Goal: Task Accomplishment & Management: Manage account settings

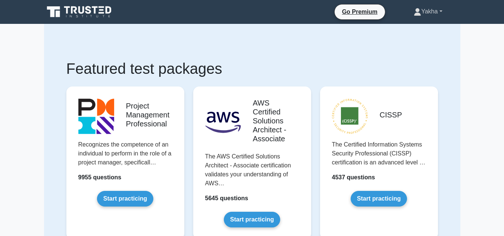
click at [438, 9] on link "Yakha" at bounding box center [428, 11] width 64 height 15
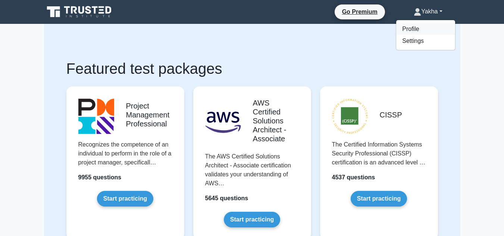
click at [417, 29] on link "Profile" at bounding box center [425, 29] width 59 height 12
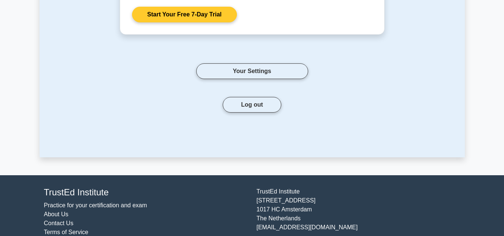
scroll to position [187, 0]
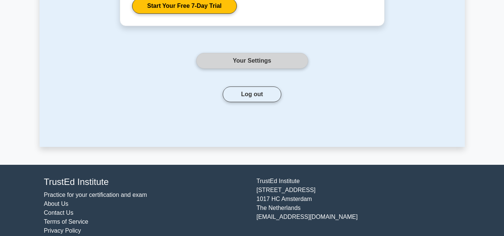
click at [262, 60] on link "Your Settings" at bounding box center [252, 61] width 112 height 16
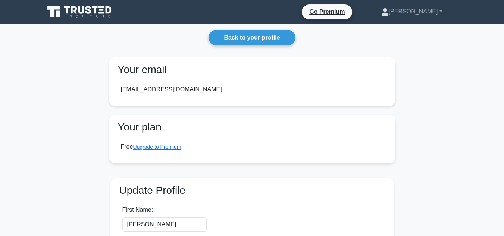
click at [284, 49] on div "Back to your profile Your email pelayakha@gmail.com Your plan Free Upgrade to P…" at bounding box center [252, 168] width 299 height 288
click at [252, 47] on div "Back to your profile Your email pelayakha@gmail.com Your plan Free Upgrade to P…" at bounding box center [252, 168] width 299 height 288
click at [253, 42] on link "Back to your profile" at bounding box center [252, 38] width 87 height 16
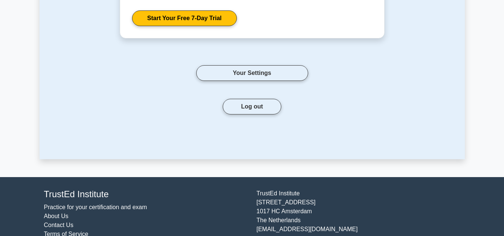
scroll to position [187, 0]
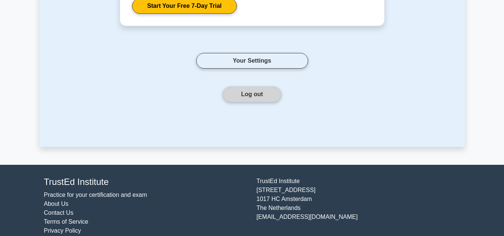
click at [257, 97] on button "Log out" at bounding box center [252, 95] width 59 height 16
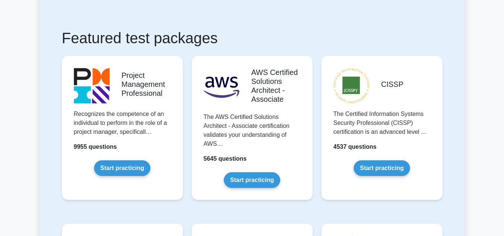
scroll to position [134, 0]
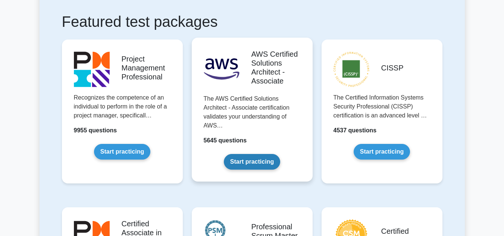
click at [243, 157] on link "Start practicing" at bounding box center [252, 162] width 56 height 16
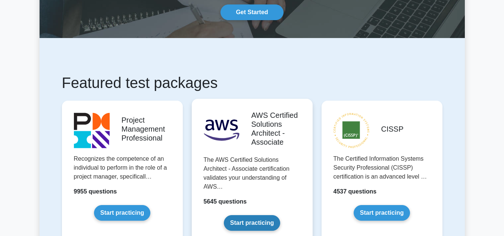
scroll to position [0, 0]
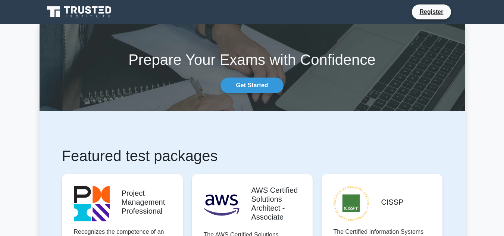
click at [105, 8] on icon at bounding box center [80, 12] width 72 height 14
